Goal: Navigation & Orientation: Find specific page/section

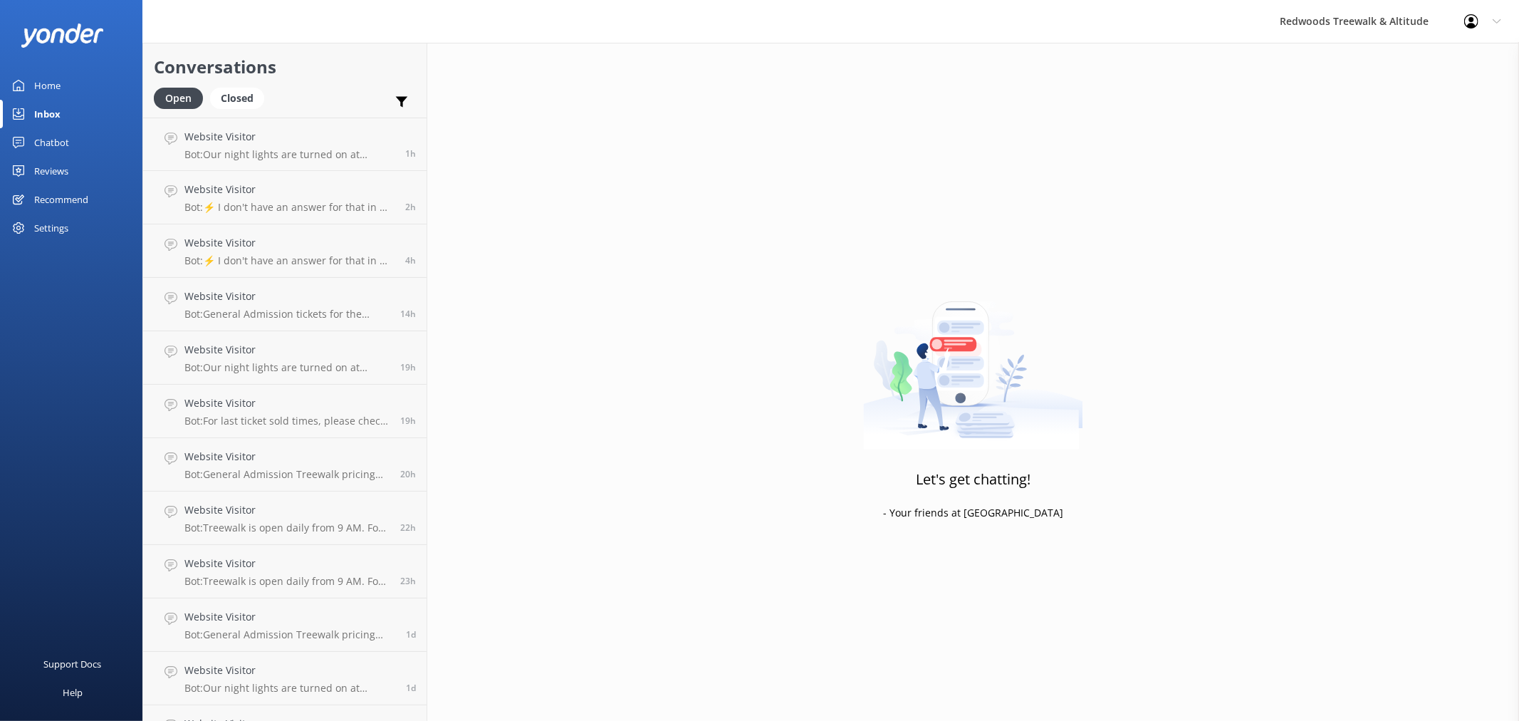
click at [79, 165] on link "Reviews" at bounding box center [71, 171] width 142 height 28
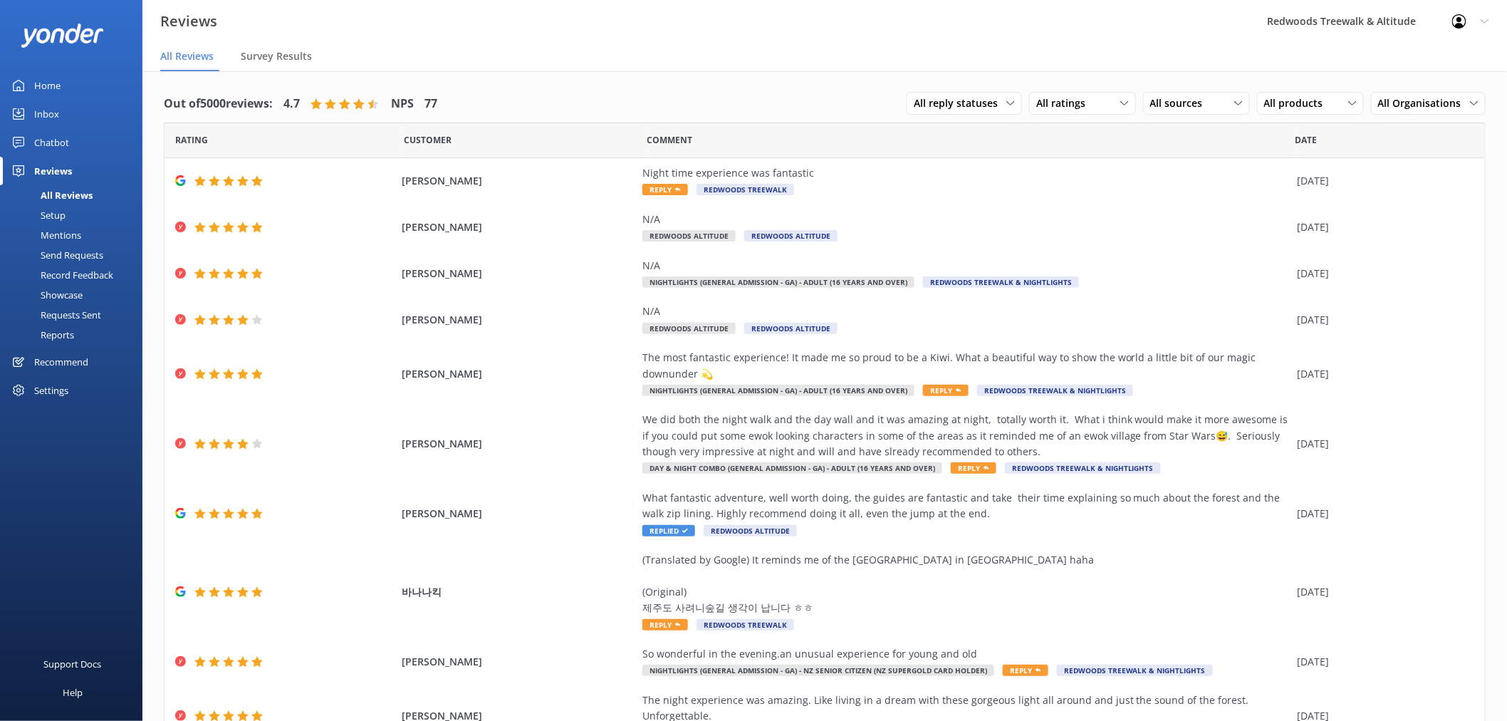
click at [62, 91] on link "Home" at bounding box center [71, 85] width 142 height 28
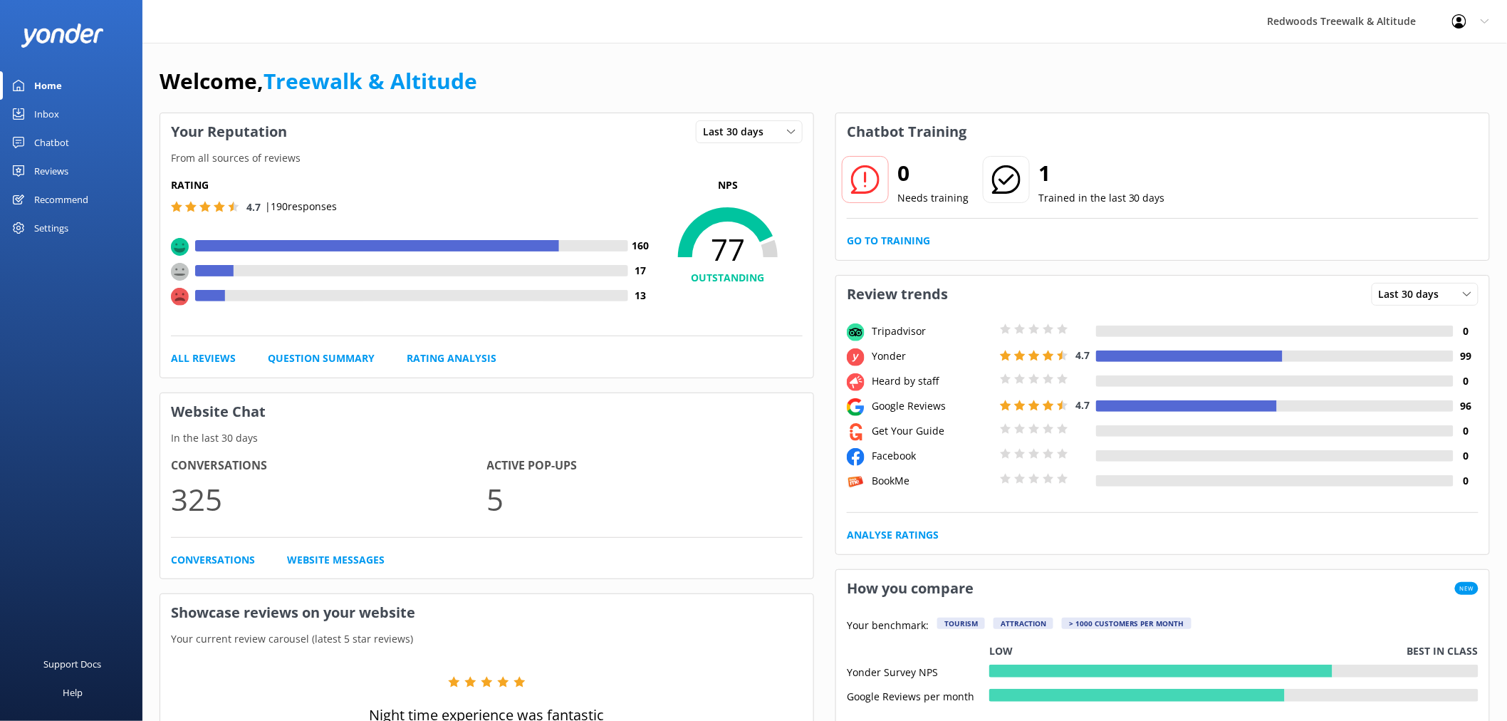
click at [34, 174] on div "Reviews" at bounding box center [51, 171] width 34 height 28
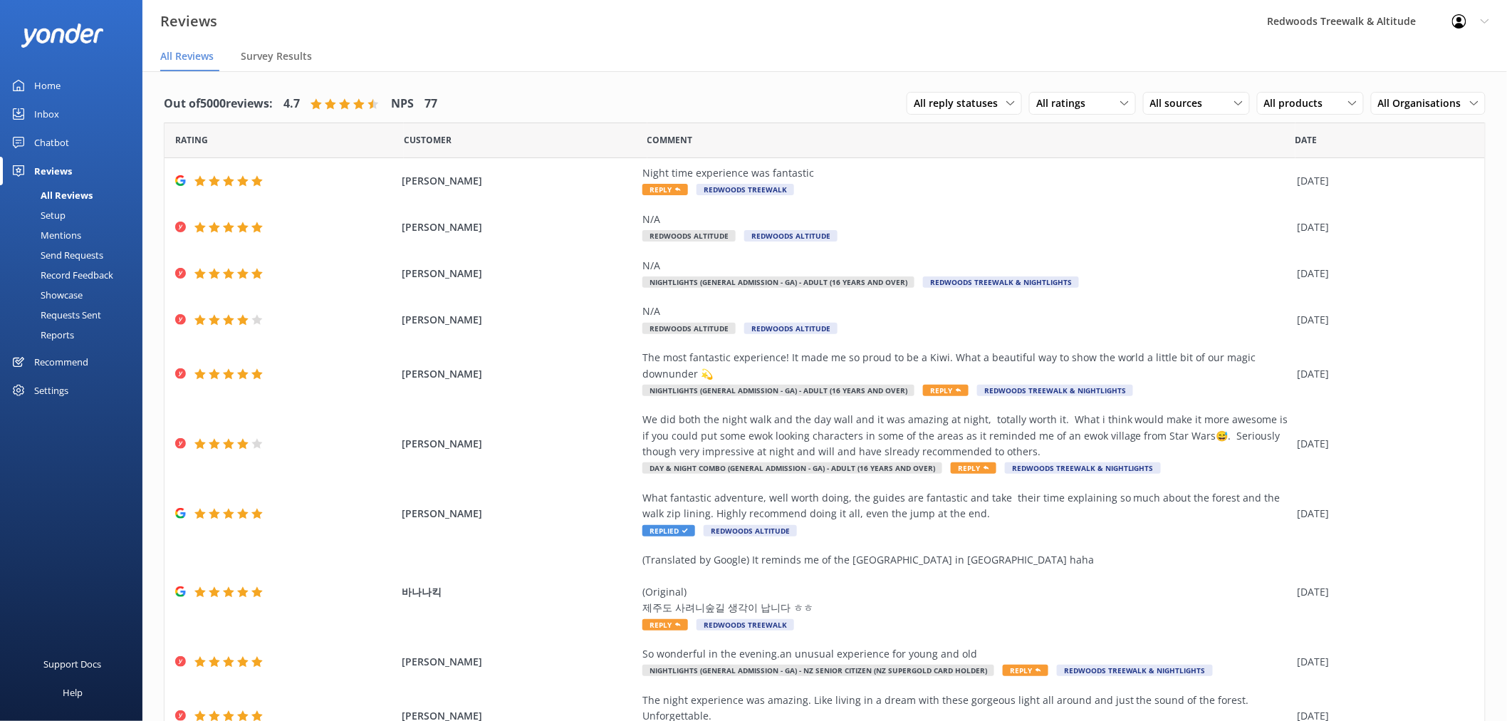
click at [95, 124] on link "Inbox" at bounding box center [71, 114] width 142 height 28
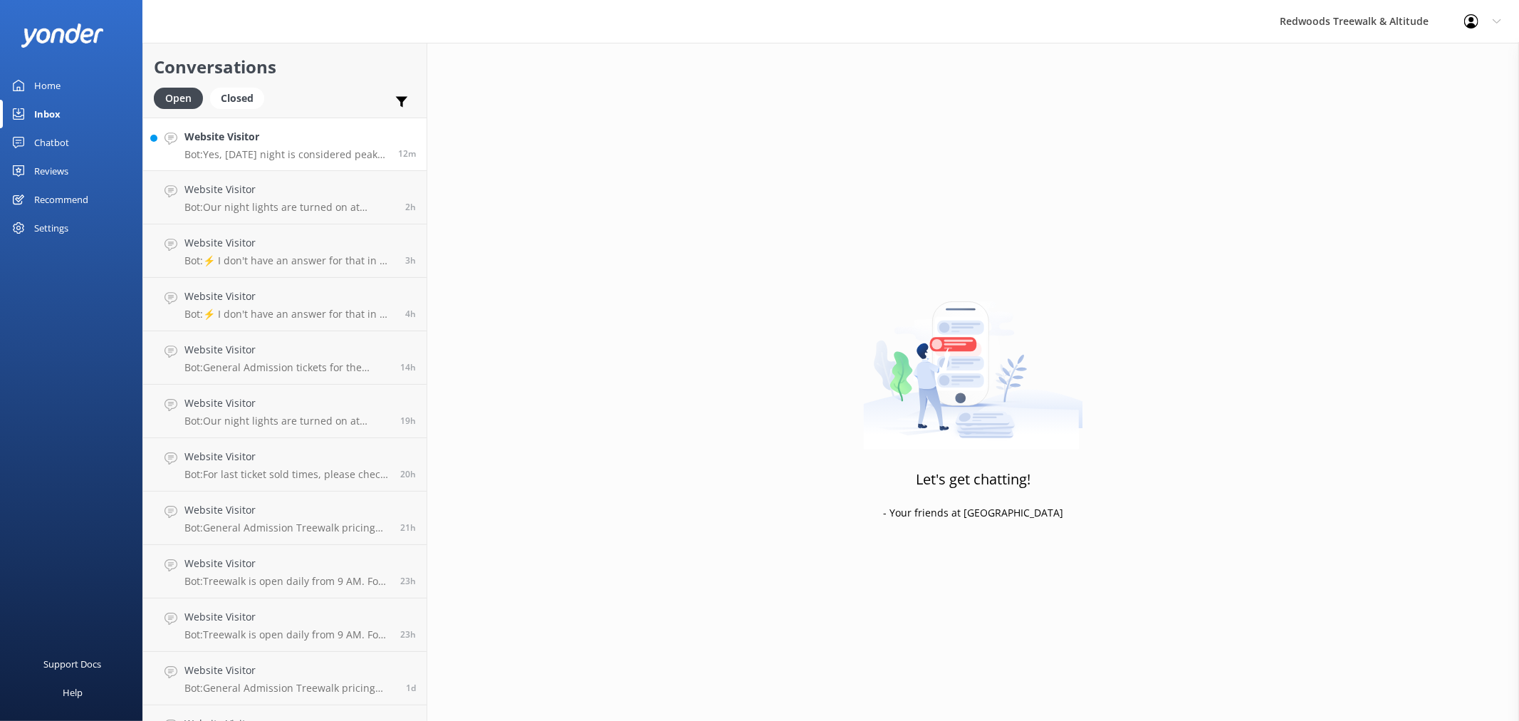
click at [294, 157] on p "Bot: Yes, [DATE] night is considered peak time for Redwoods Nightlights, even i…" at bounding box center [285, 154] width 203 height 13
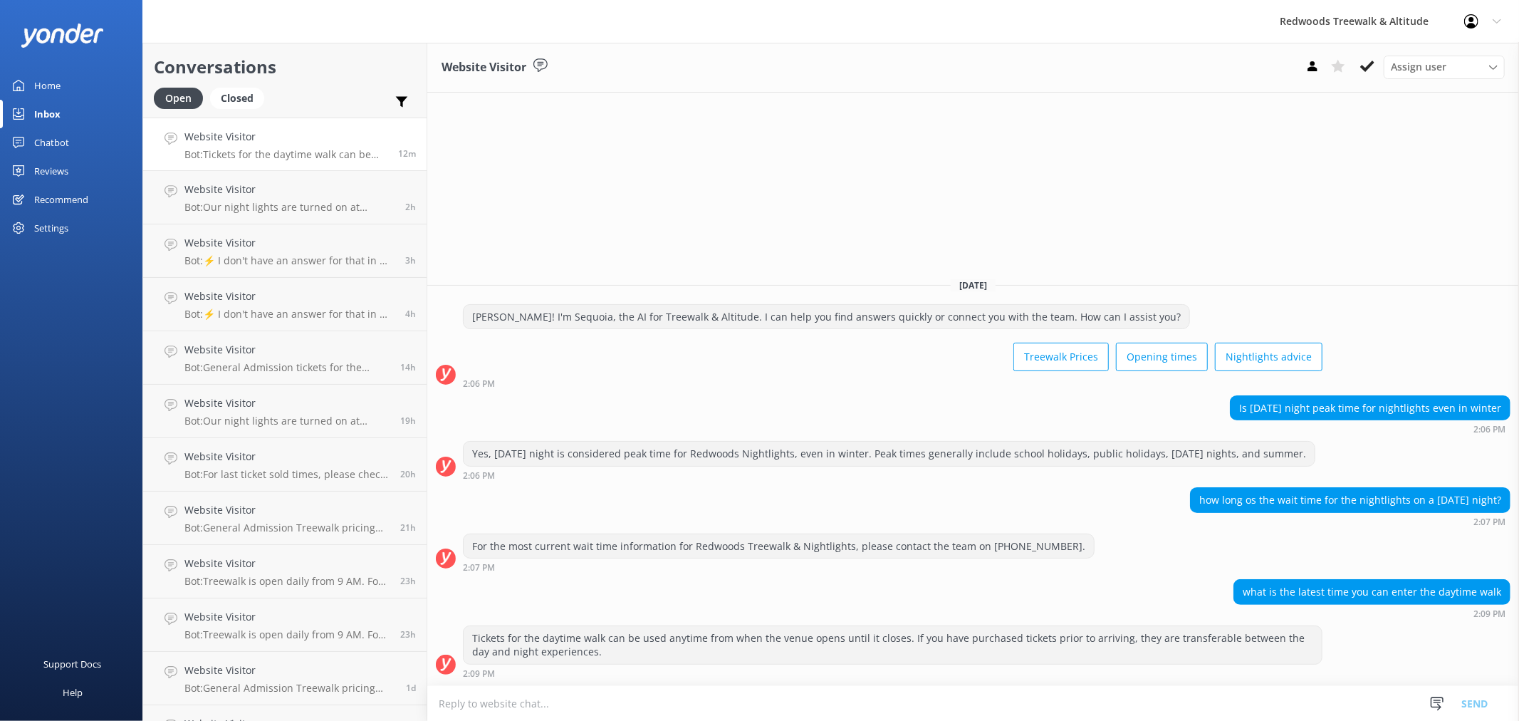
click at [80, 168] on link "Reviews" at bounding box center [71, 171] width 142 height 28
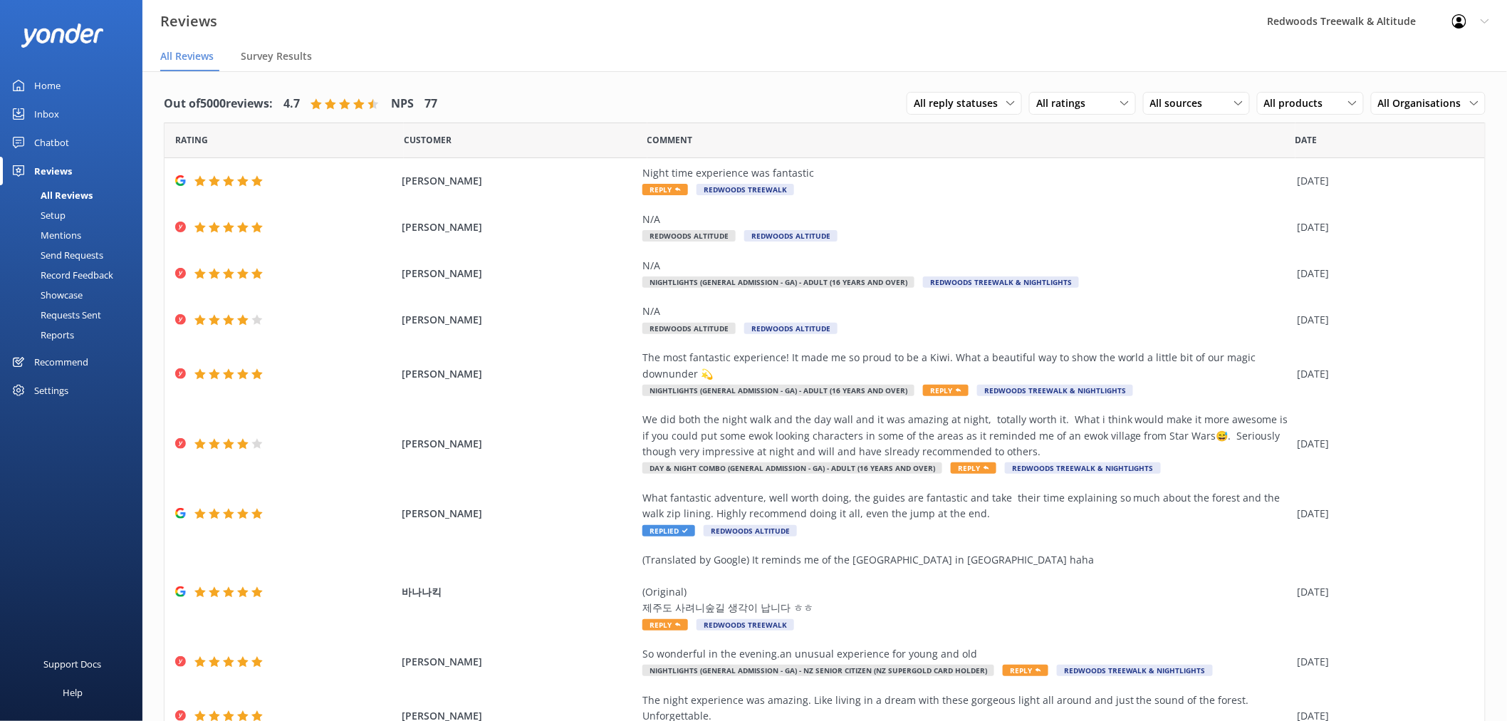
click at [88, 117] on link "Inbox" at bounding box center [71, 114] width 142 height 28
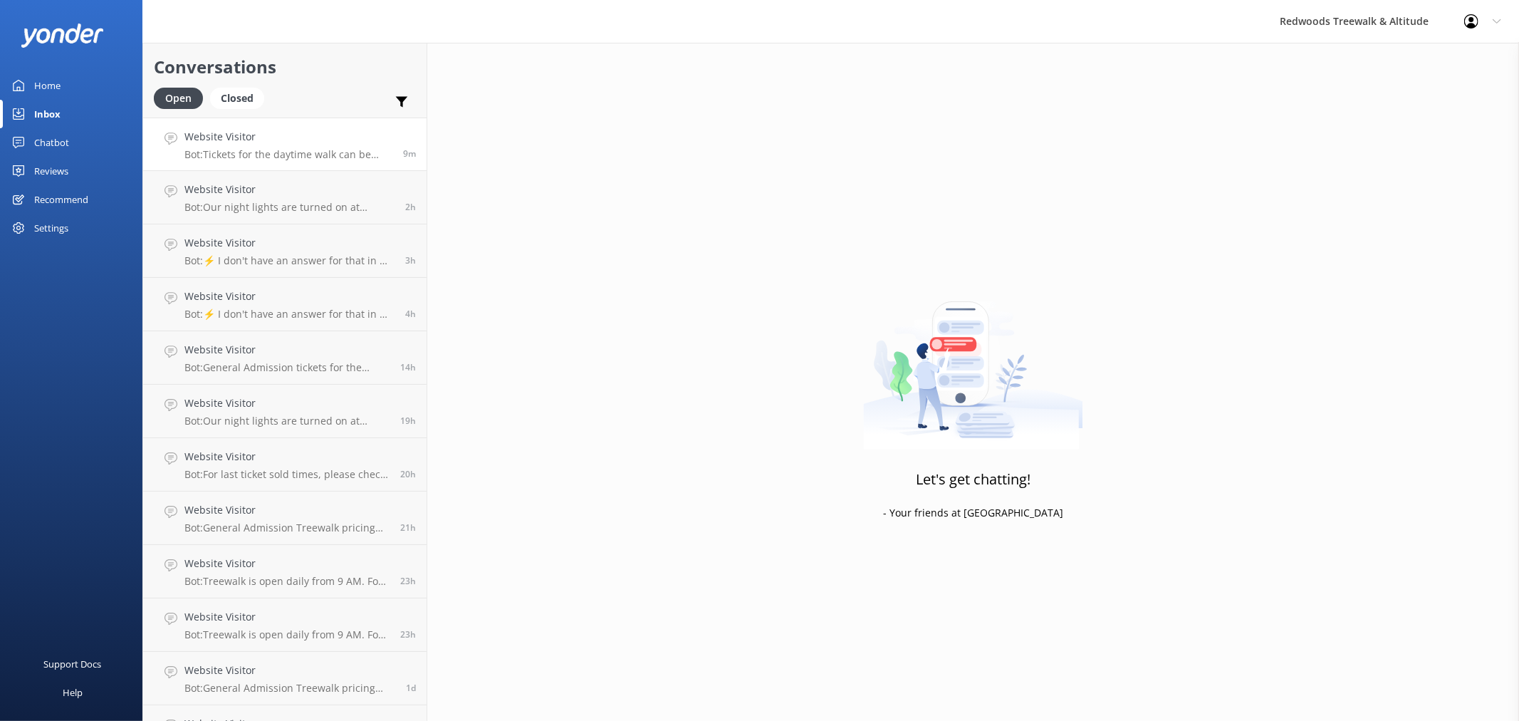
click at [278, 148] on p "Bot: Tickets for the daytime walk can be used anytime from when the venue opens…" at bounding box center [288, 154] width 208 height 13
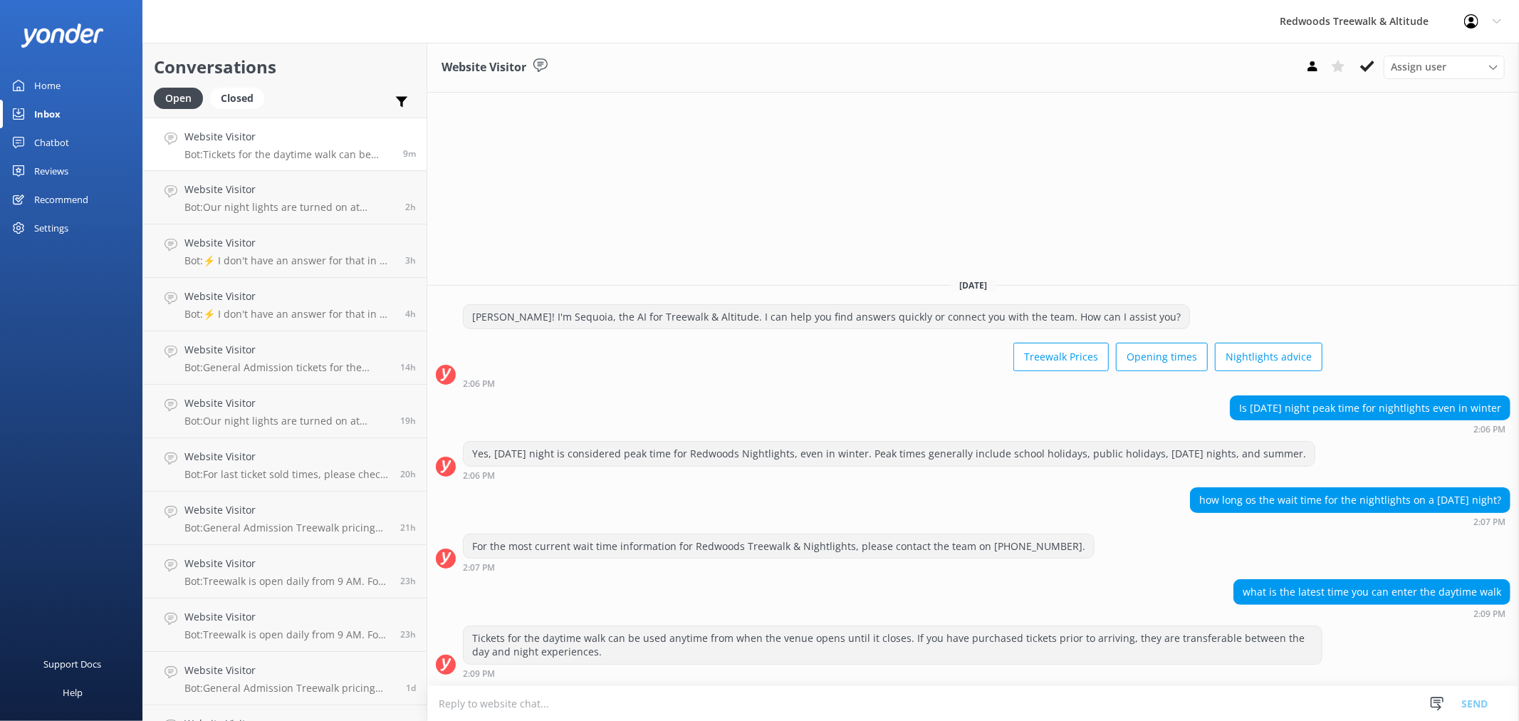
click at [65, 167] on div "Reviews" at bounding box center [51, 171] width 34 height 28
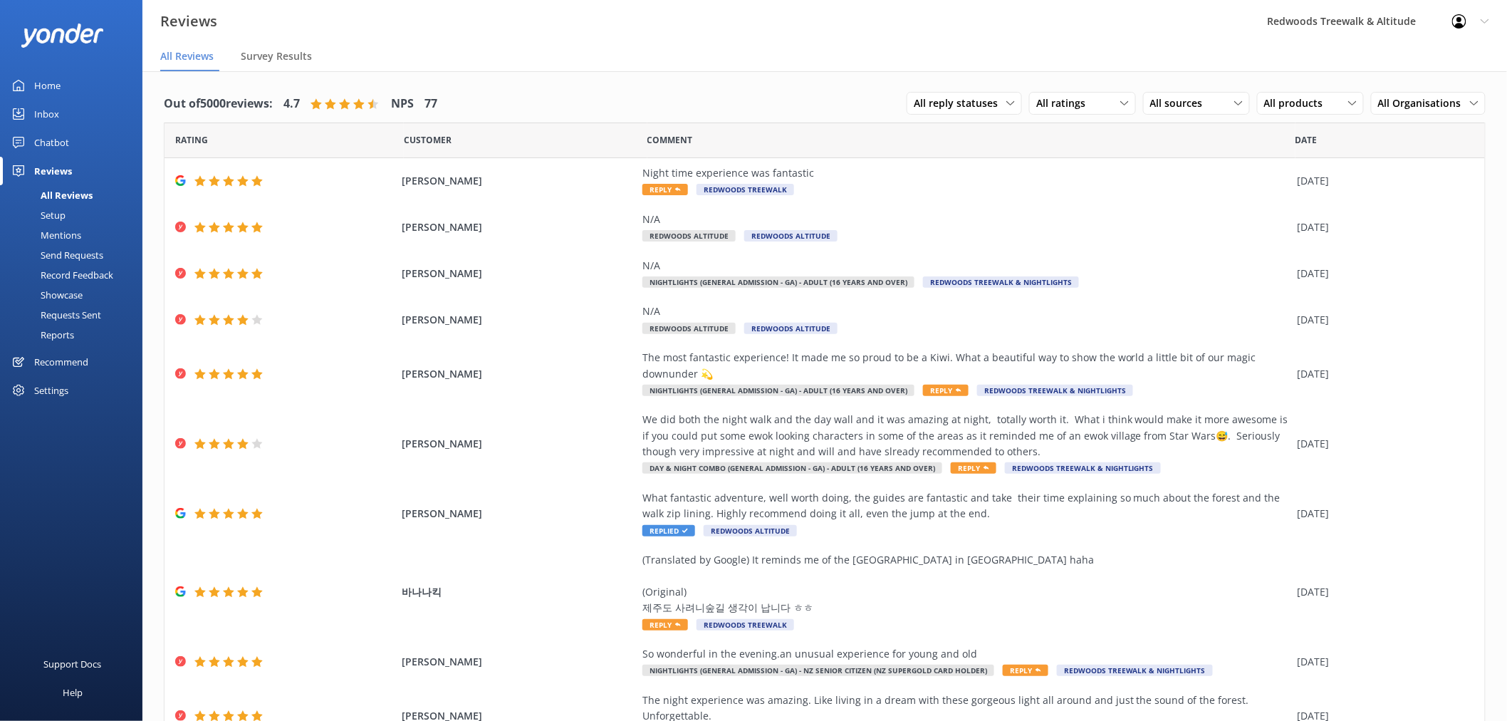
click at [32, 81] on link "Home" at bounding box center [71, 85] width 142 height 28
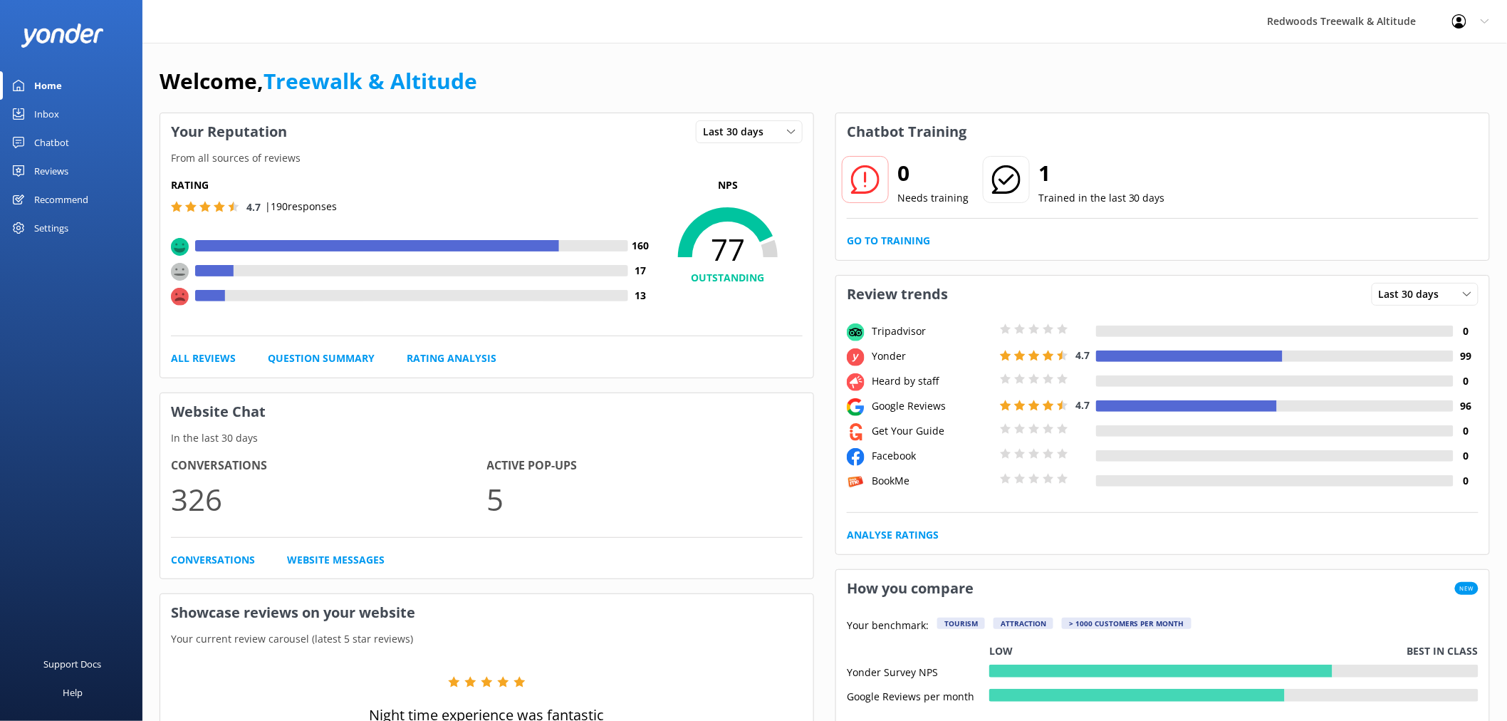
click at [52, 174] on div "Reviews" at bounding box center [51, 171] width 34 height 28
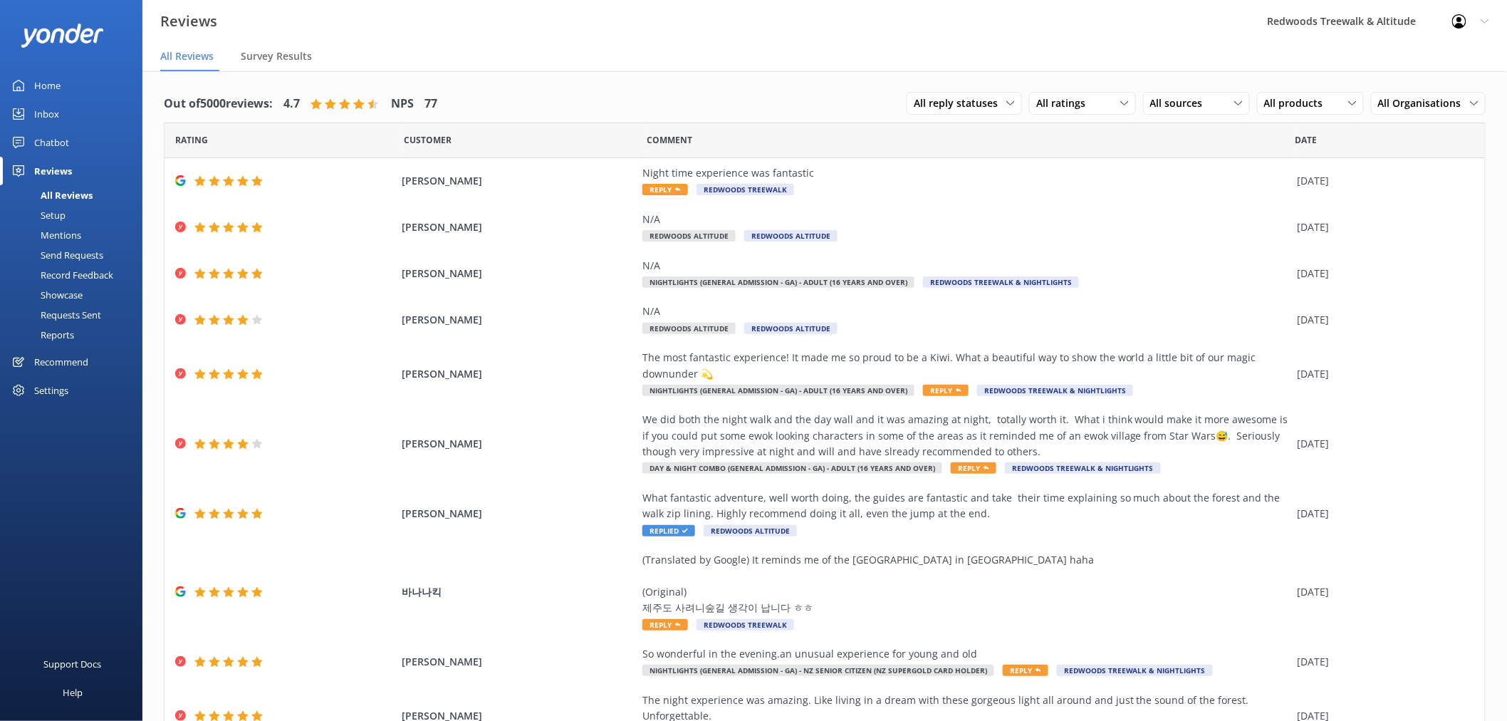
click at [81, 73] on link "Home" at bounding box center [71, 85] width 142 height 28
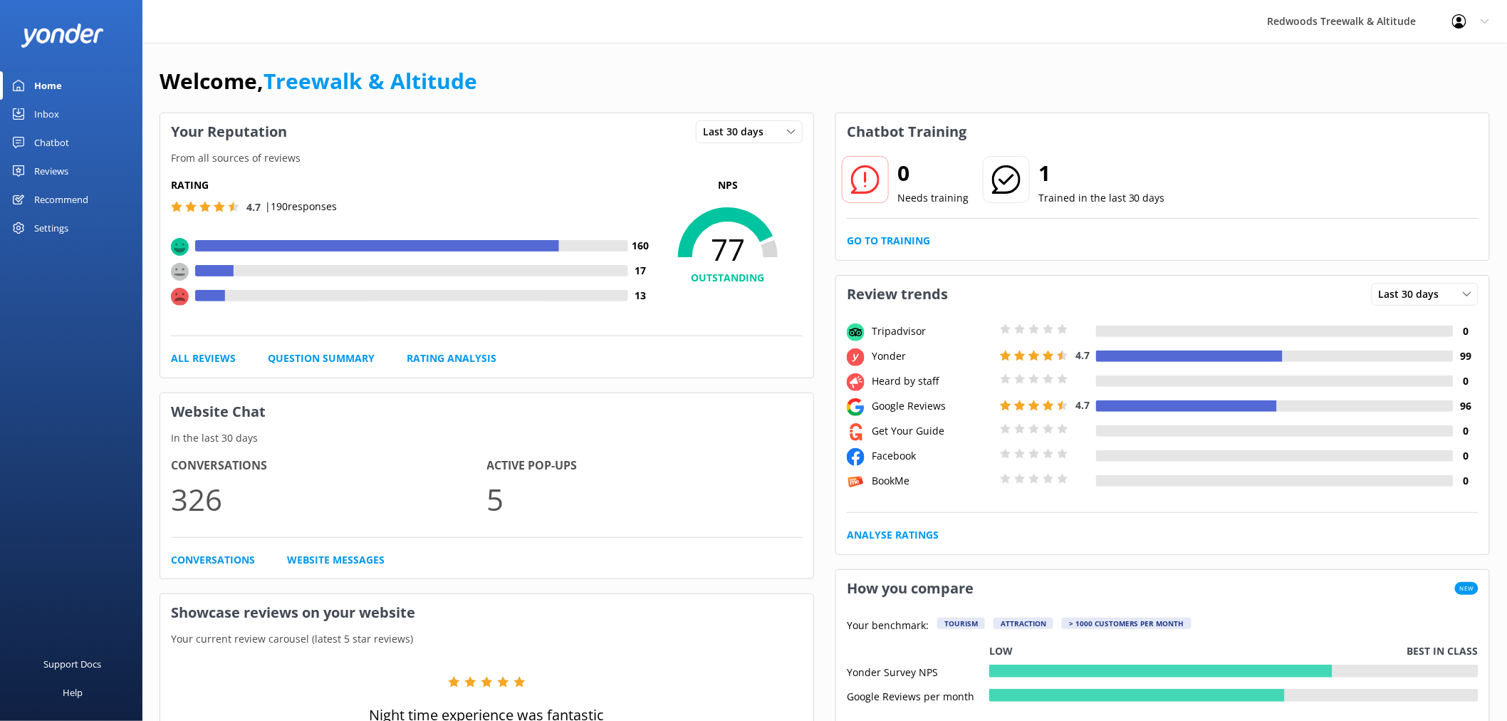
click at [68, 171] on div "Reviews" at bounding box center [51, 171] width 34 height 28
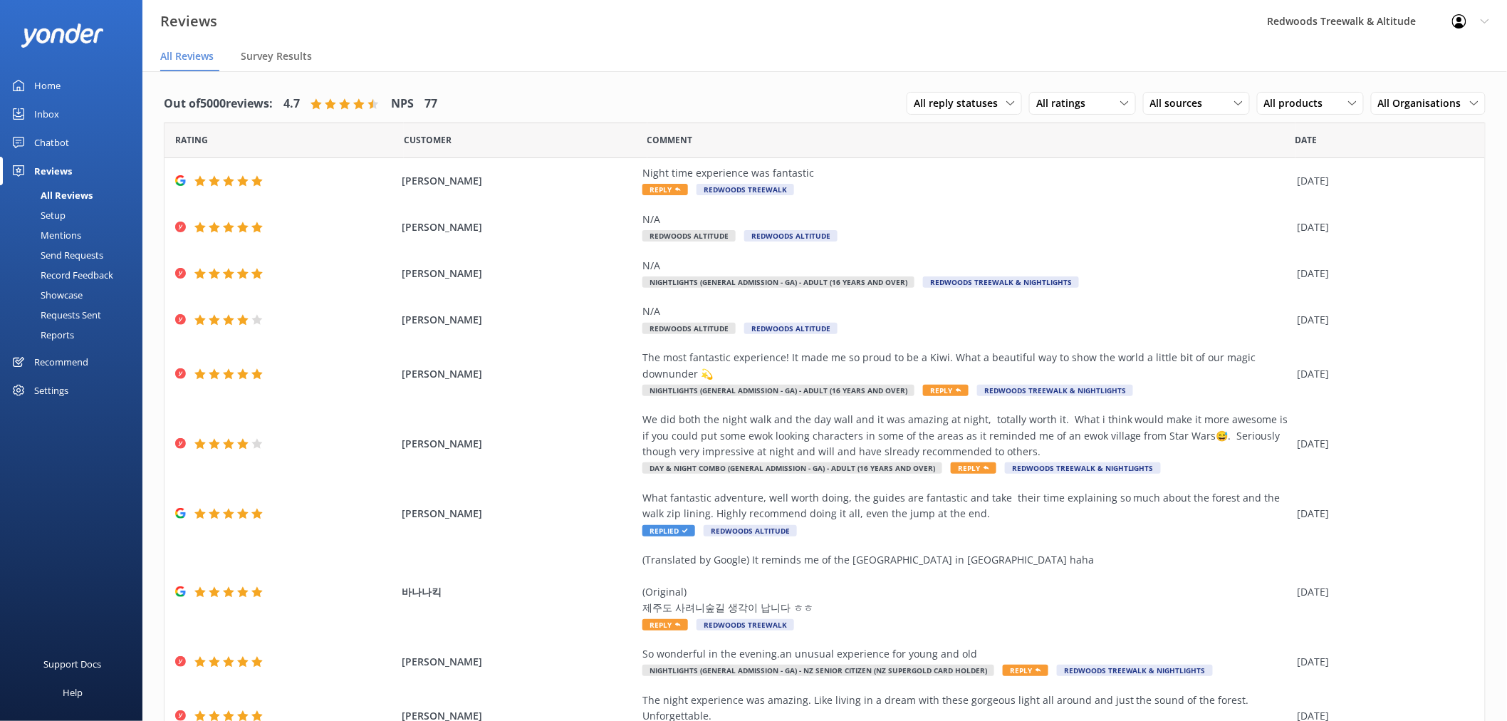
click at [73, 91] on link "Home" at bounding box center [71, 85] width 142 height 28
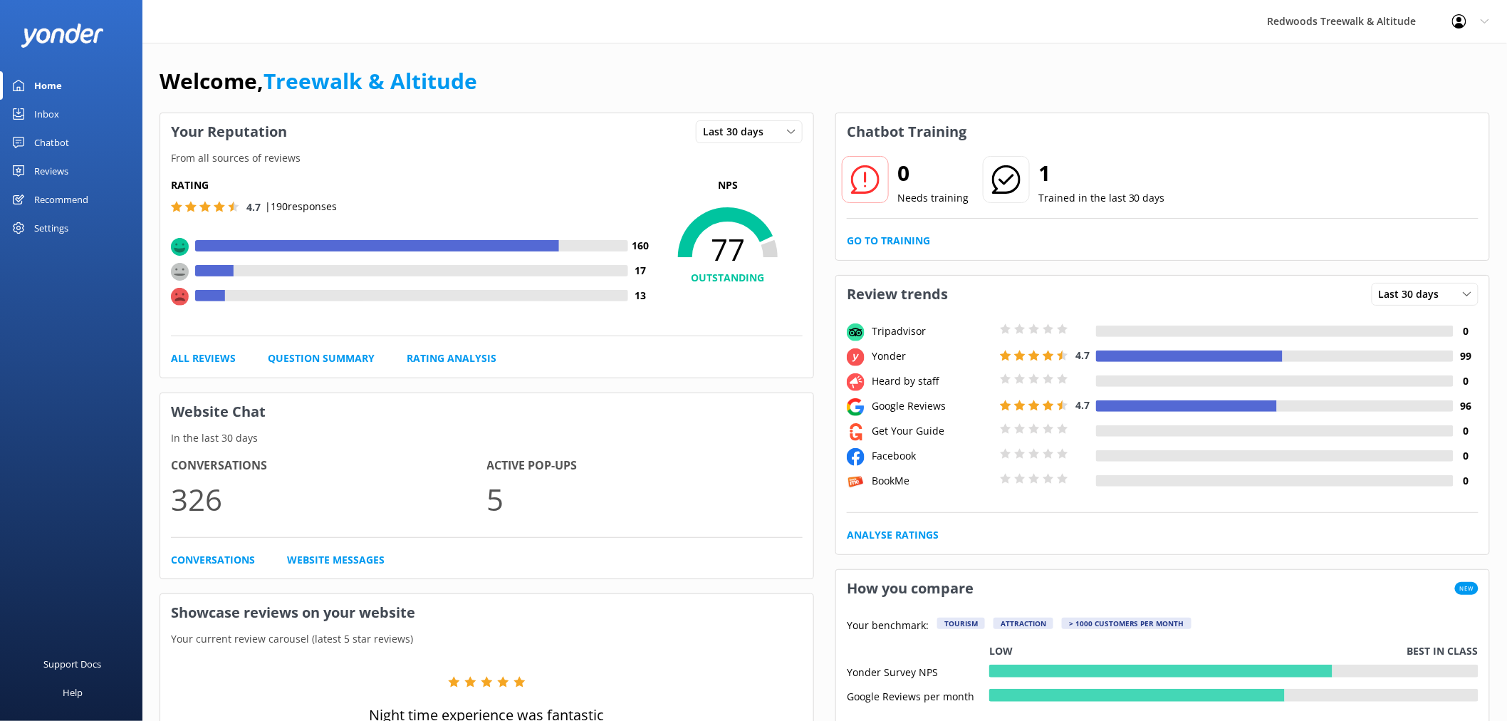
click at [54, 171] on div "Reviews" at bounding box center [51, 171] width 34 height 28
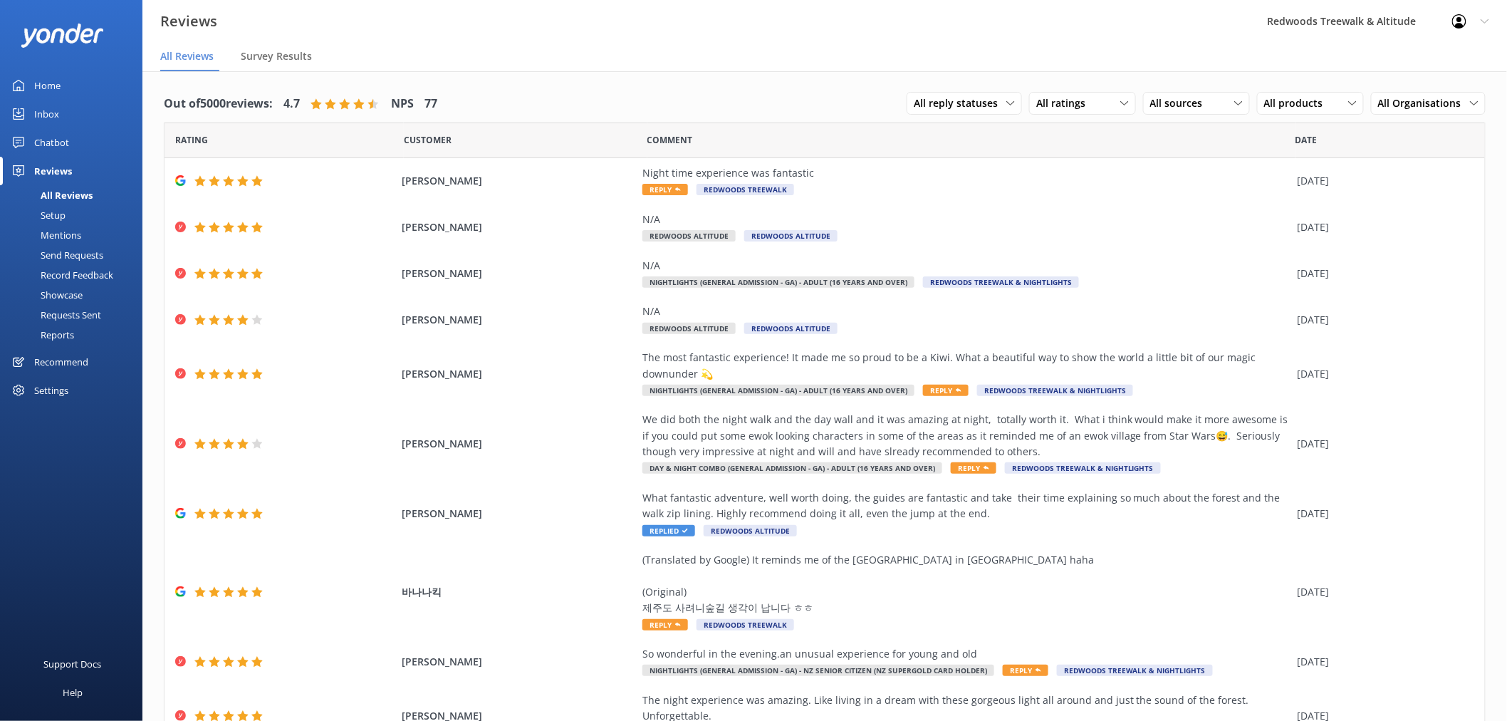
click at [73, 77] on link "Home" at bounding box center [71, 85] width 142 height 28
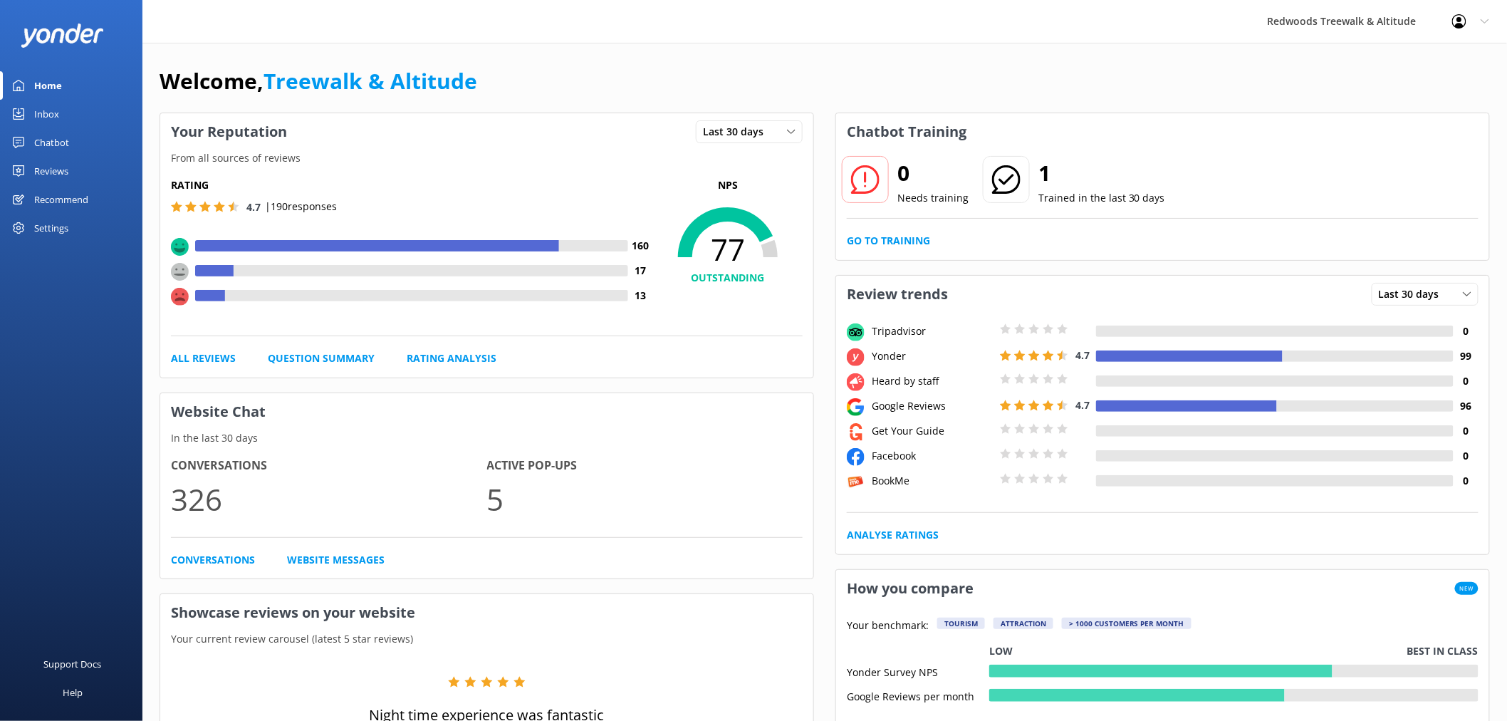
click at [90, 175] on link "Reviews" at bounding box center [71, 171] width 142 height 28
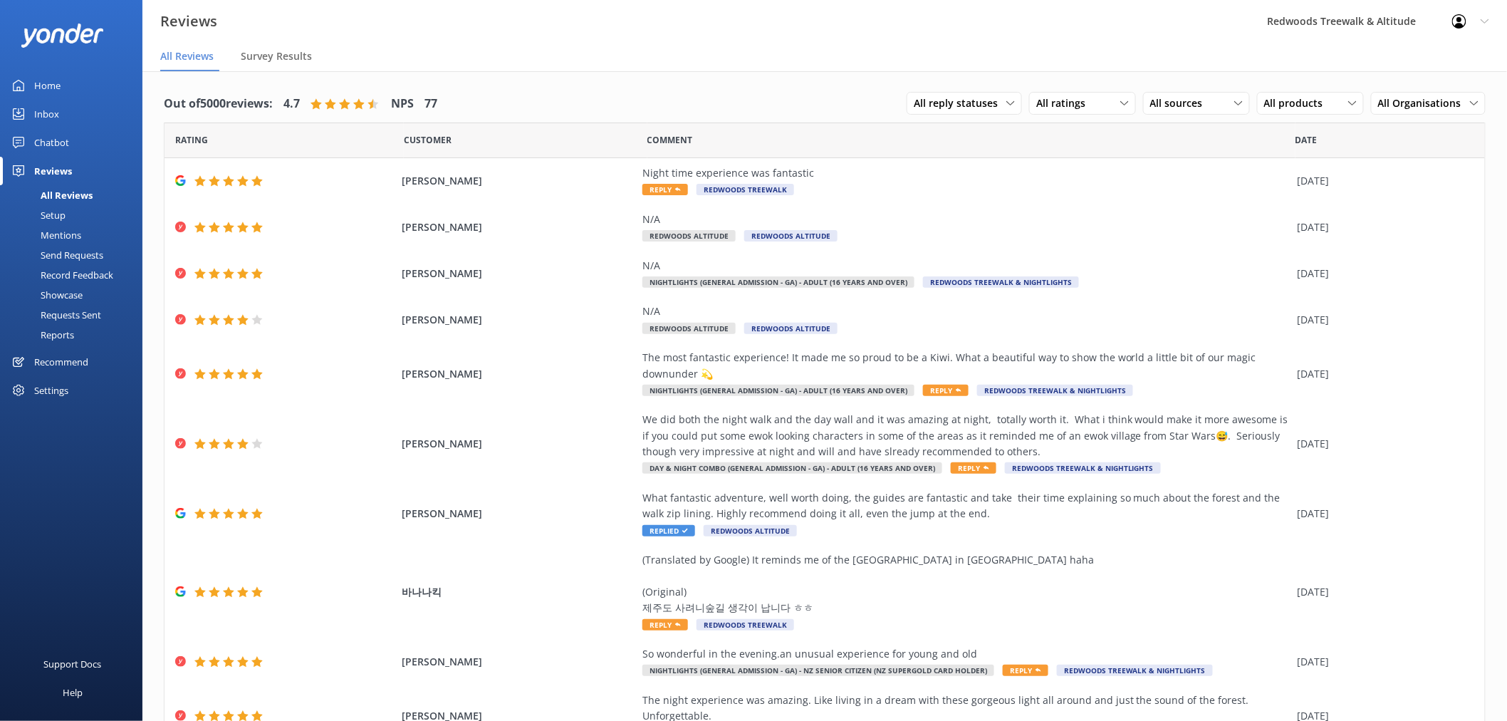
click at [90, 79] on link "Home" at bounding box center [71, 85] width 142 height 28
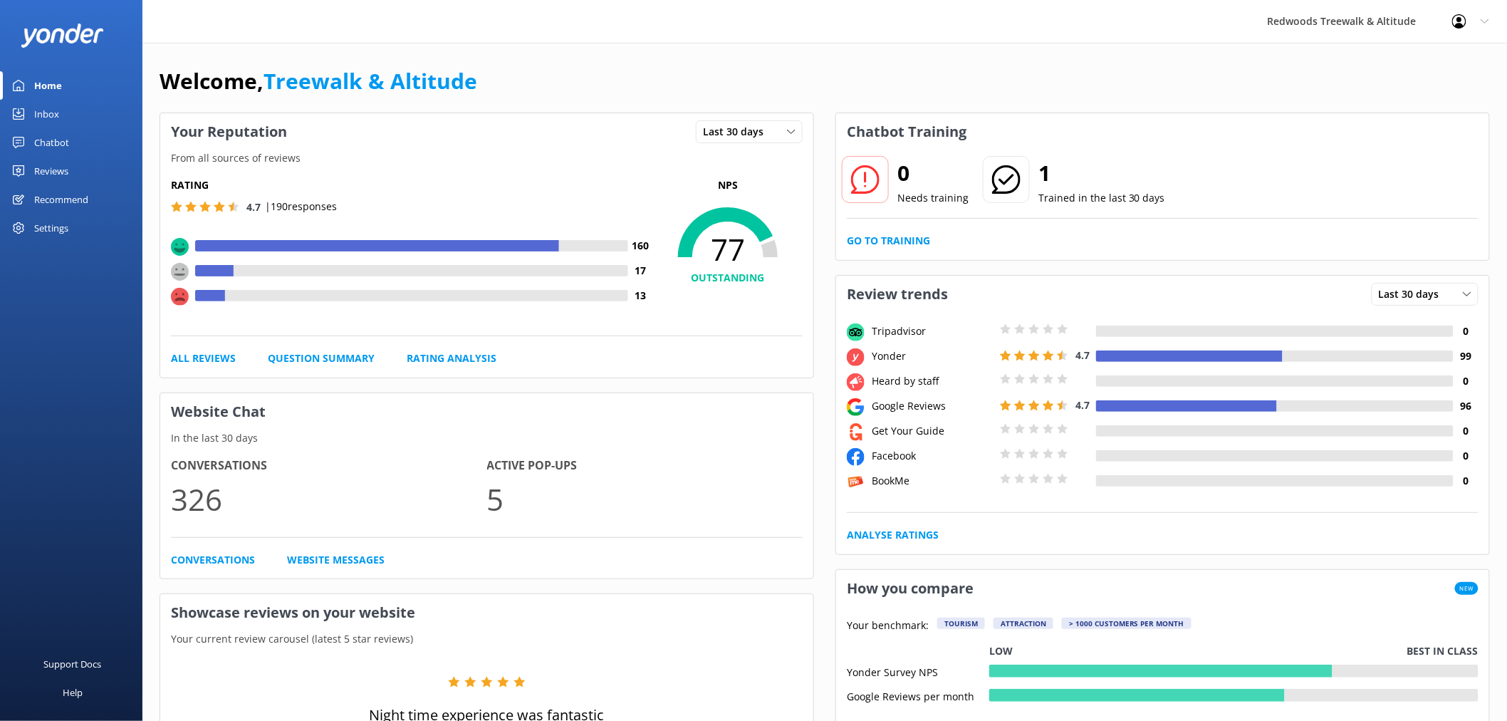
click at [88, 168] on link "Reviews" at bounding box center [71, 171] width 142 height 28
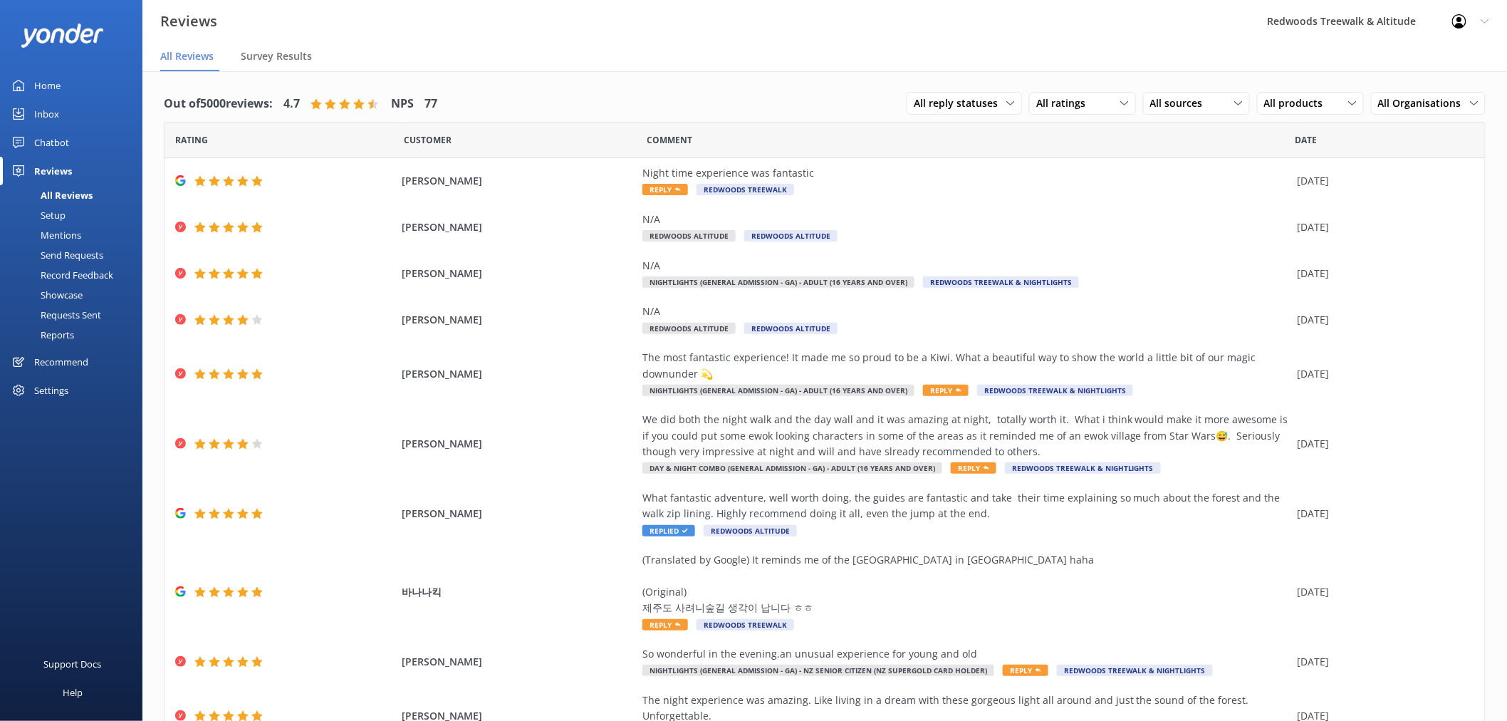
click at [90, 115] on link "Inbox" at bounding box center [71, 114] width 142 height 28
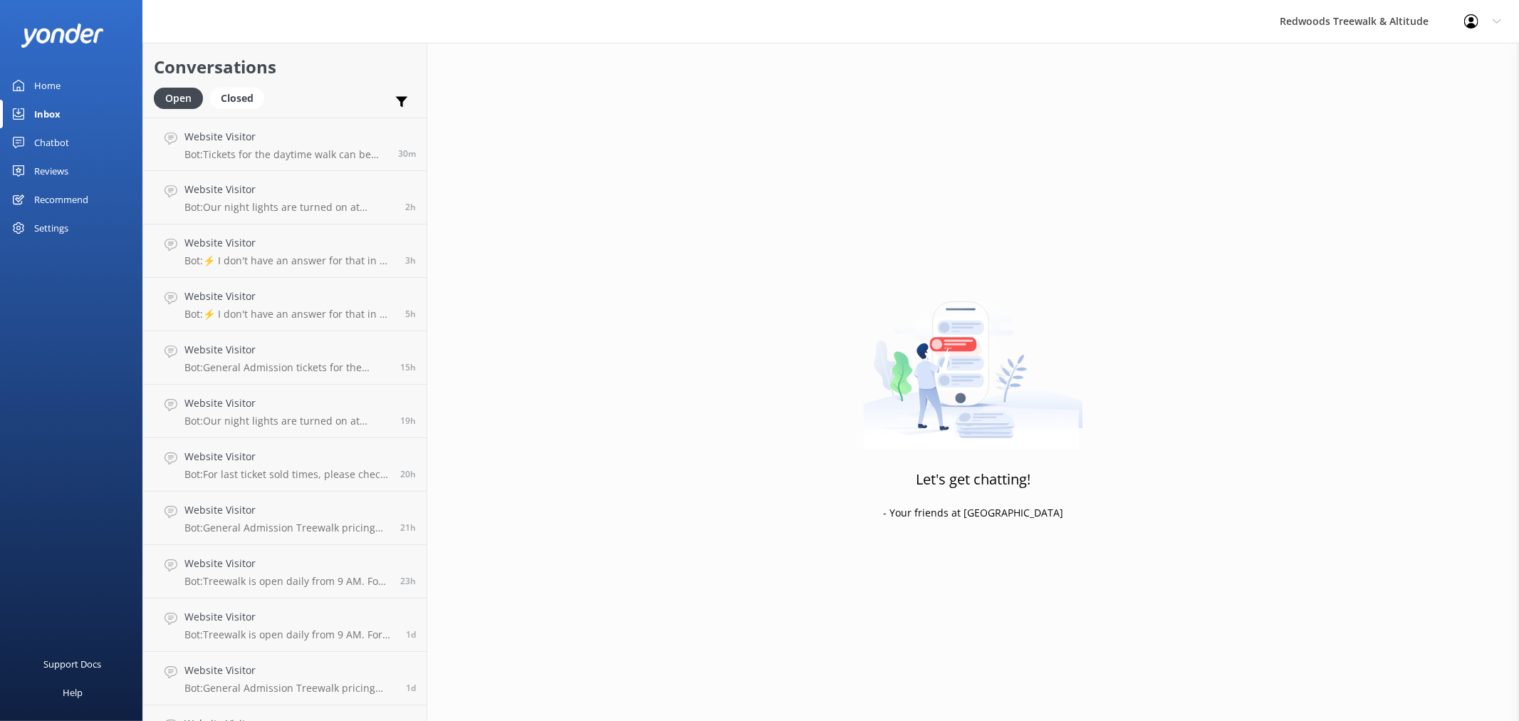
click at [70, 77] on link "Home" at bounding box center [71, 85] width 142 height 28
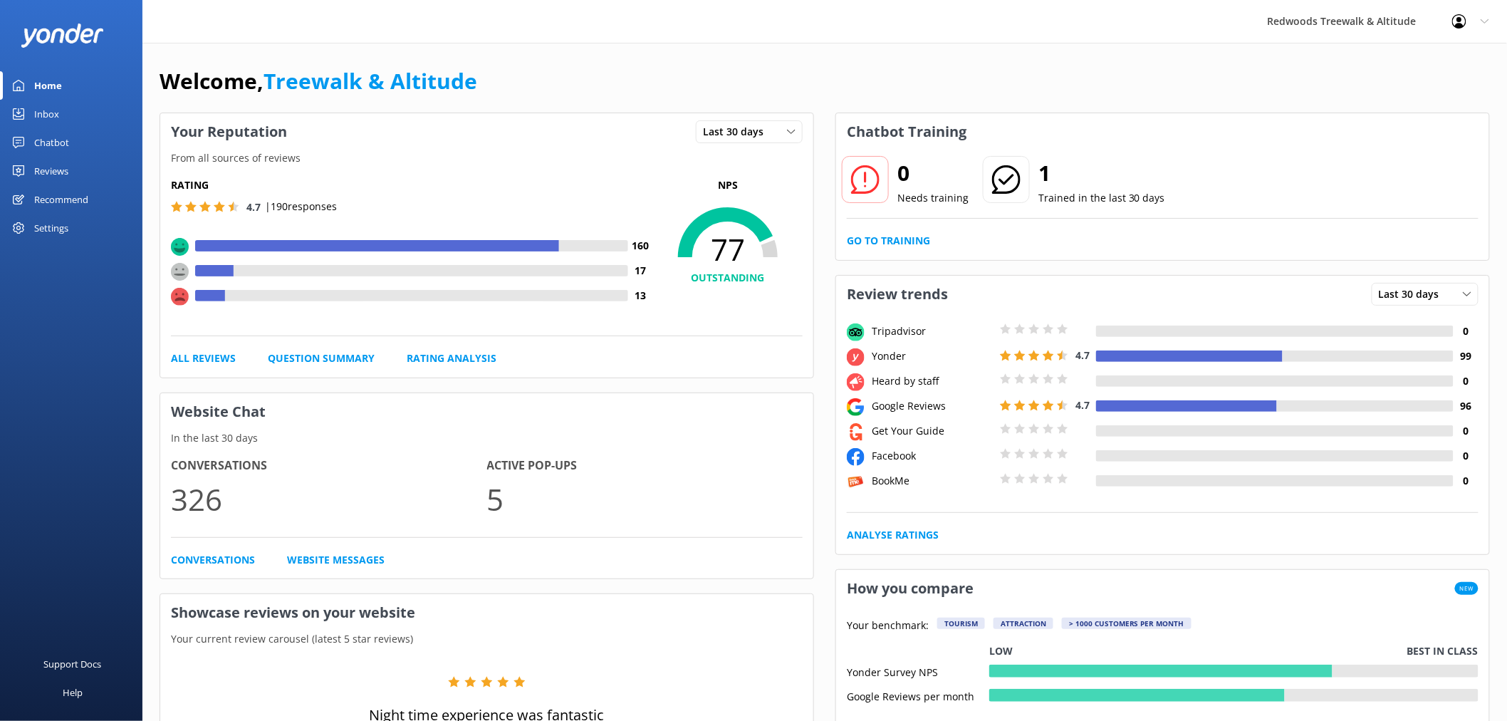
click at [57, 158] on div "Reviews" at bounding box center [51, 171] width 34 height 28
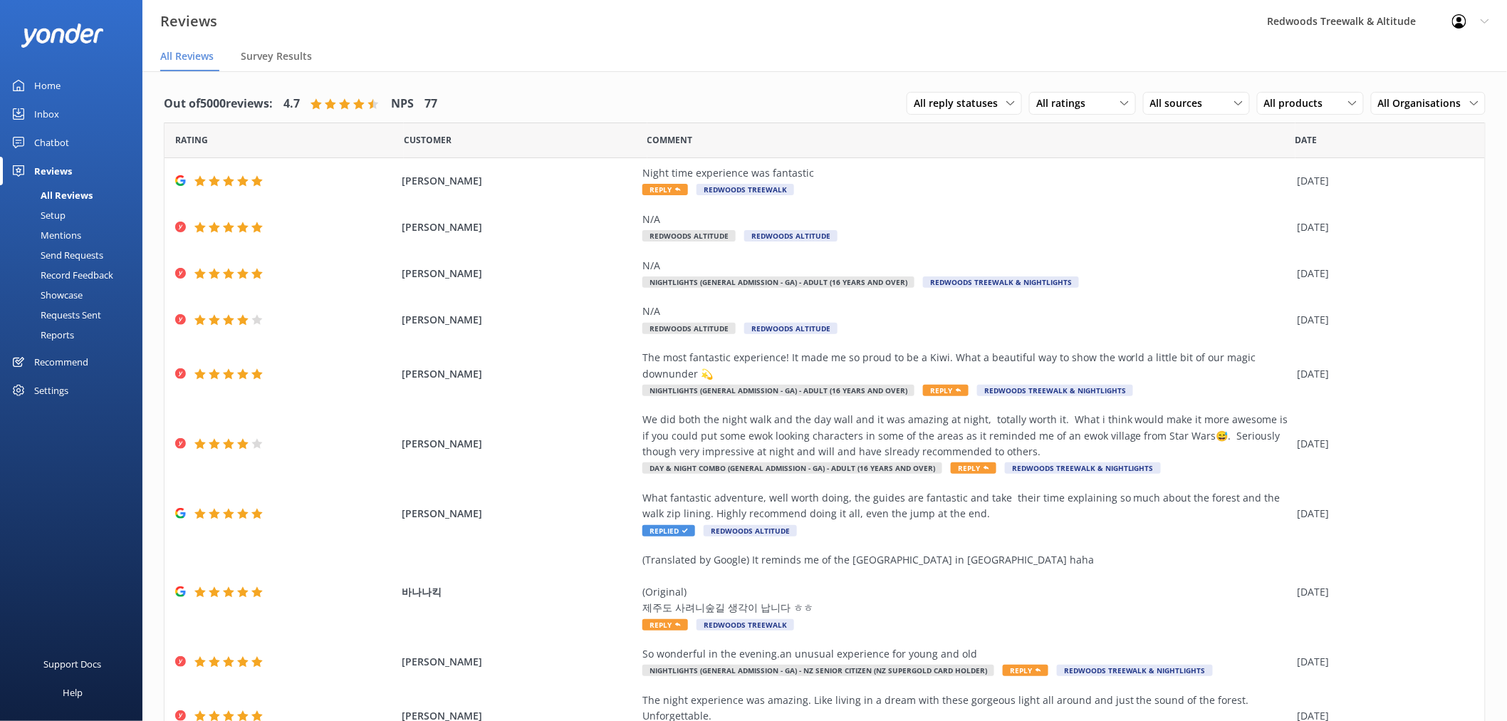
click at [66, 115] on link "Inbox" at bounding box center [71, 114] width 142 height 28
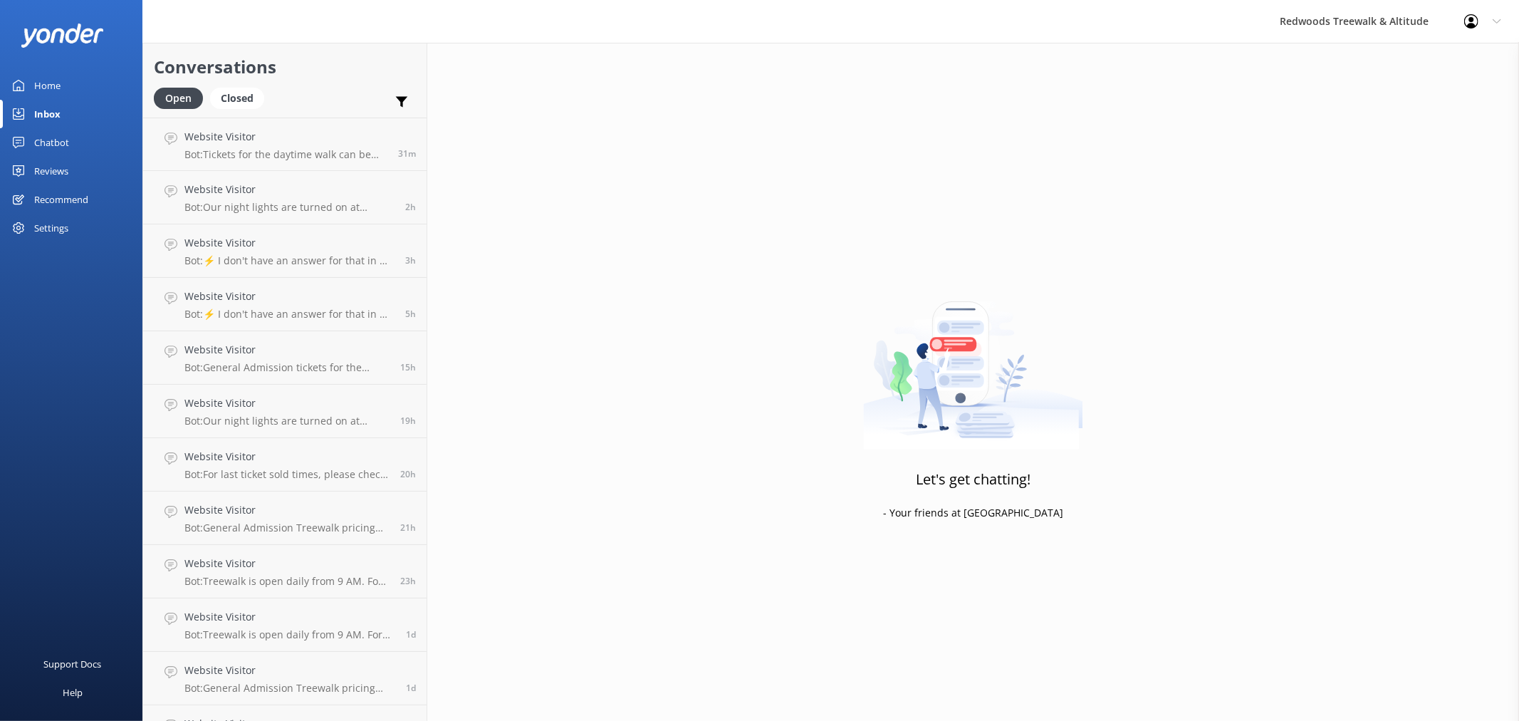
click at [80, 79] on link "Home" at bounding box center [71, 85] width 142 height 28
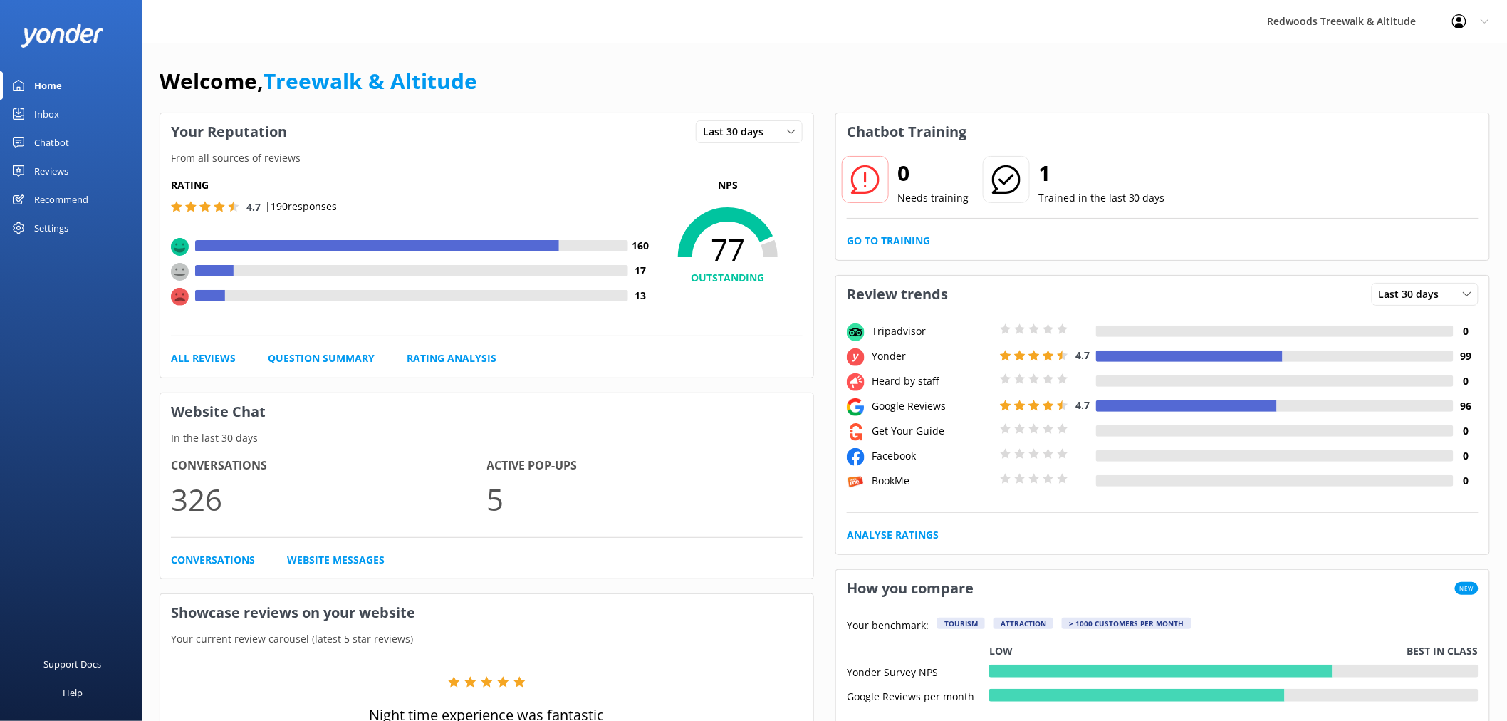
click at [76, 159] on link "Reviews" at bounding box center [71, 171] width 142 height 28
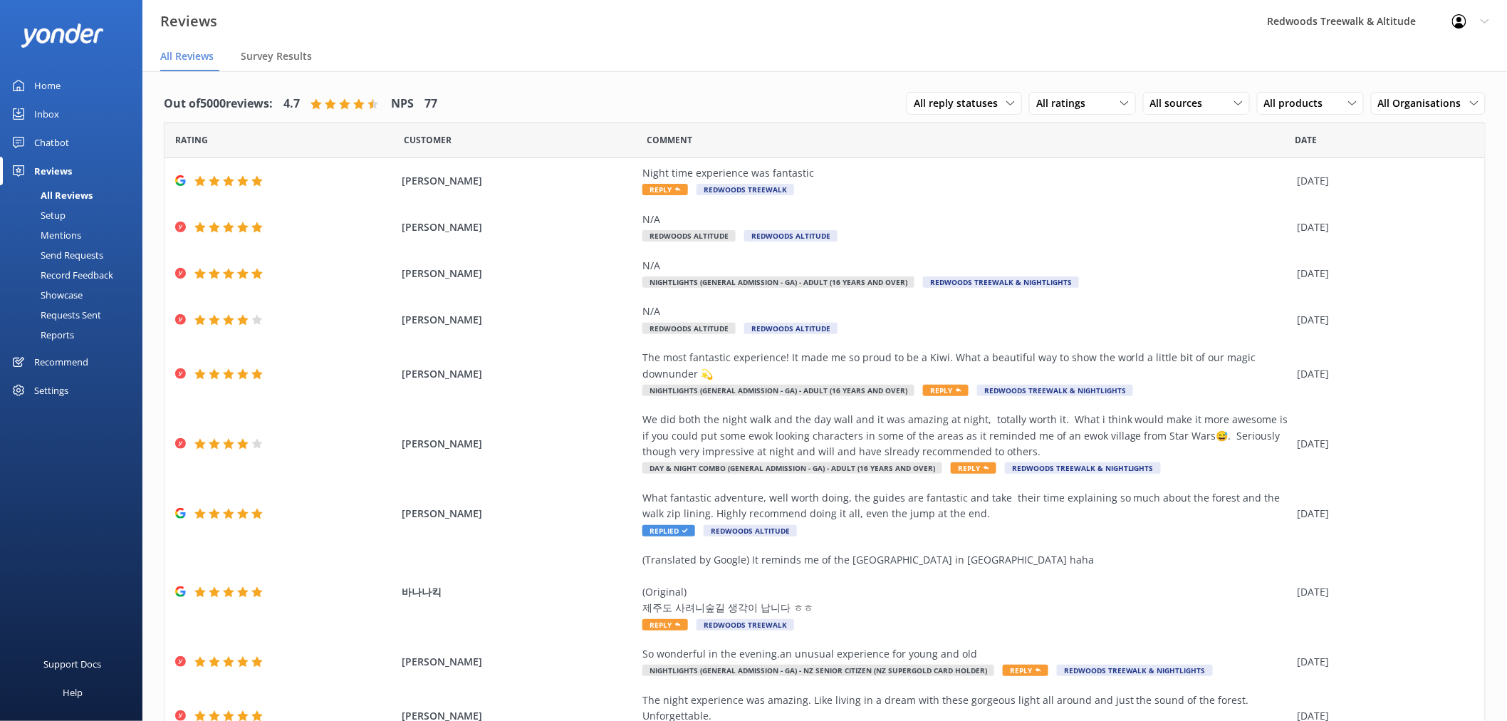
click at [86, 111] on link "Inbox" at bounding box center [71, 114] width 142 height 28
